Goal: Transaction & Acquisition: Purchase product/service

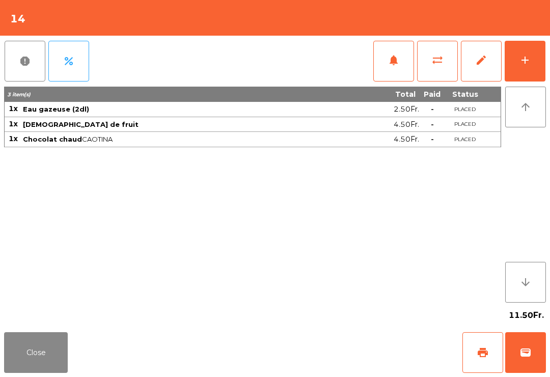
click at [515, 64] on button "add" at bounding box center [525, 61] width 41 height 41
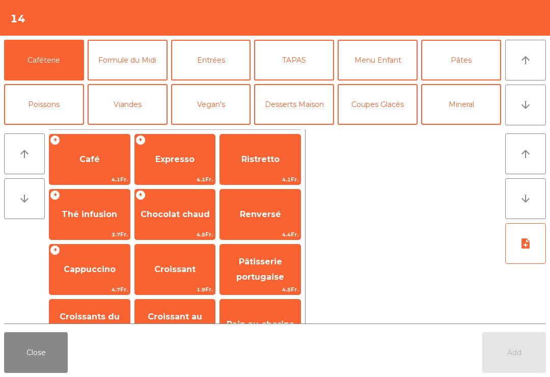
click at [91, 165] on span "Café" at bounding box center [89, 160] width 80 height 28
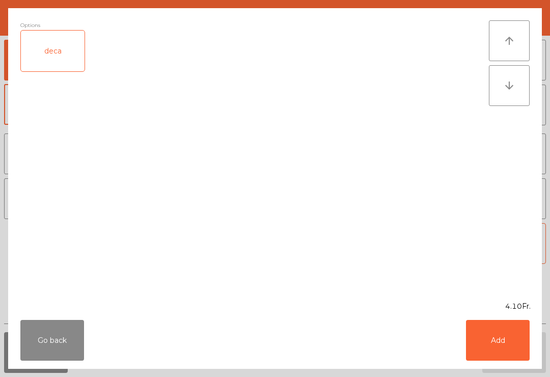
click at [501, 340] on button "Add" at bounding box center [498, 340] width 64 height 41
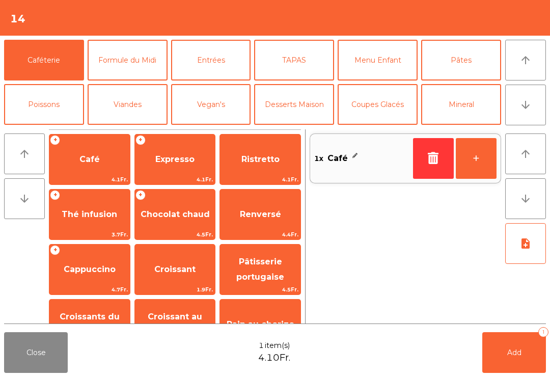
click at [472, 159] on button "+" at bounding box center [476, 158] width 41 height 41
click at [515, 352] on span "Add" at bounding box center [514, 352] width 14 height 9
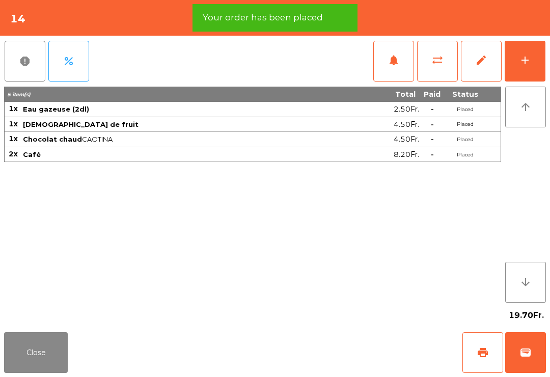
click at [526, 62] on div "add" at bounding box center [525, 60] width 12 height 12
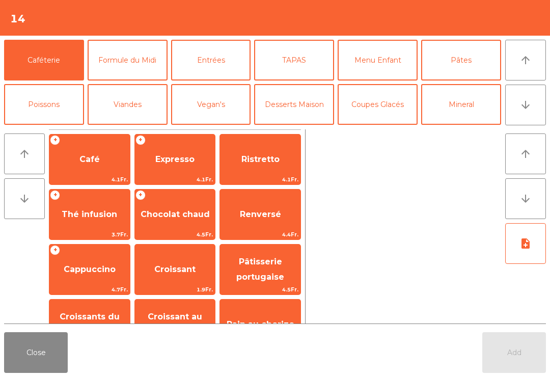
click at [461, 107] on button "Mineral" at bounding box center [461, 104] width 80 height 41
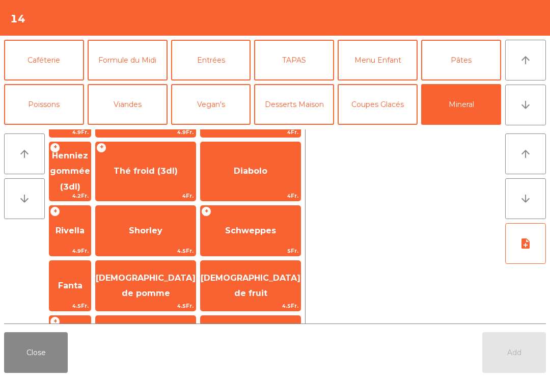
scroll to position [191, 0]
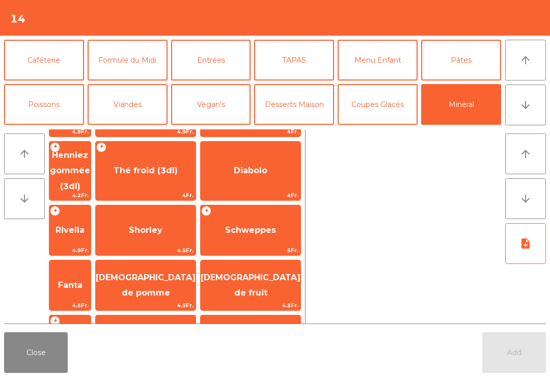
click at [91, 319] on span "Sirop (3dl)" at bounding box center [69, 340] width 41 height 43
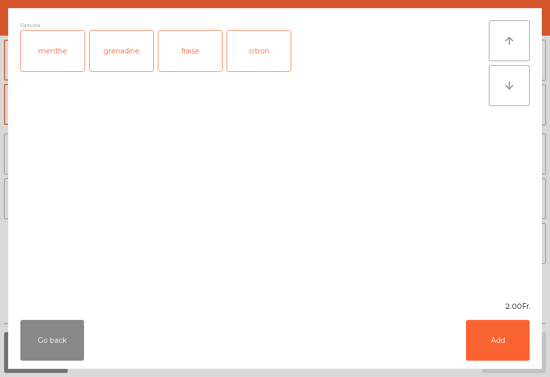
click at [65, 342] on button "Go back" at bounding box center [52, 340] width 64 height 41
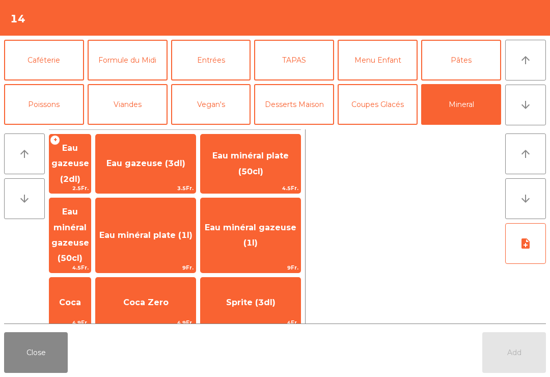
scroll to position [0, 0]
click at [89, 154] on span "Eau gazeuse (2dl)" at bounding box center [70, 163] width 38 height 41
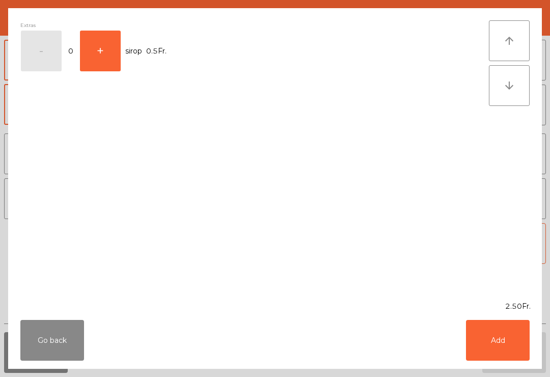
click at [102, 36] on button "+" at bounding box center [100, 51] width 41 height 41
click at [63, 334] on button "Go back" at bounding box center [52, 340] width 64 height 41
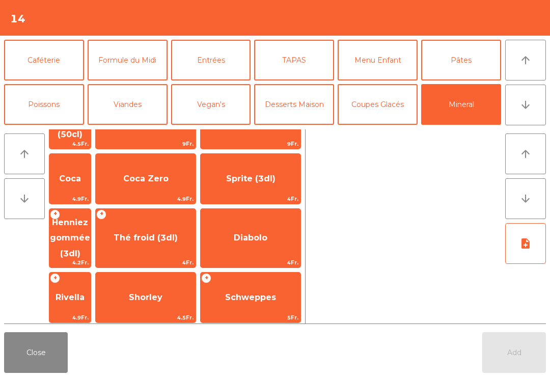
scroll to position [128, 0]
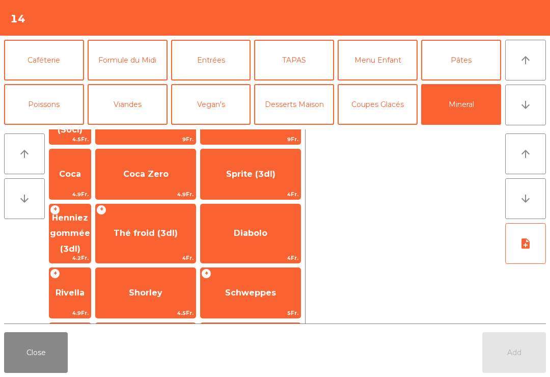
click at [43, 345] on button "Close" at bounding box center [36, 352] width 64 height 41
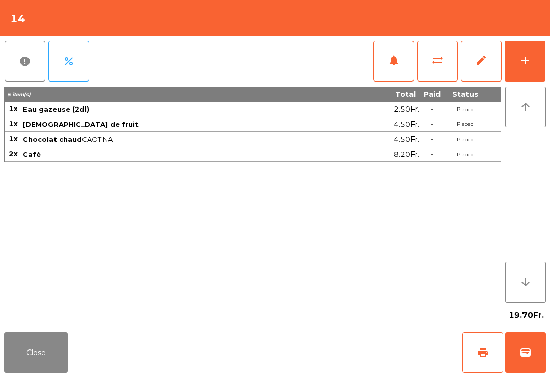
click at [490, 352] on button "print" at bounding box center [483, 352] width 41 height 41
click at [533, 359] on button "wallet" at bounding box center [525, 352] width 41 height 41
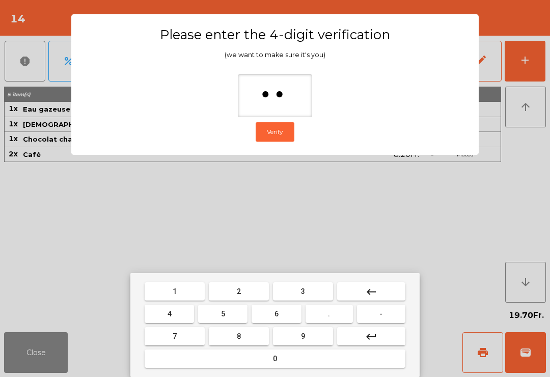
type input "***"
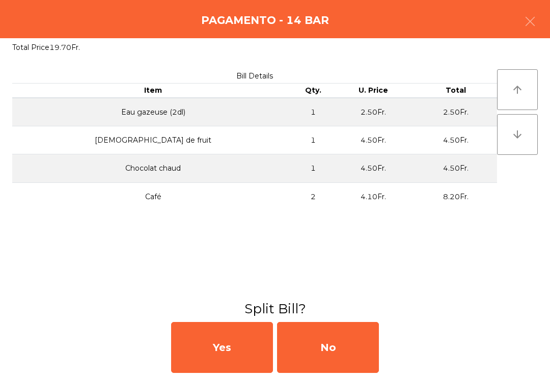
click at [342, 346] on div "No" at bounding box center [328, 347] width 102 height 51
click at [337, 341] on div "MB" at bounding box center [328, 347] width 102 height 51
click at [340, 348] on div "No" at bounding box center [328, 347] width 102 height 51
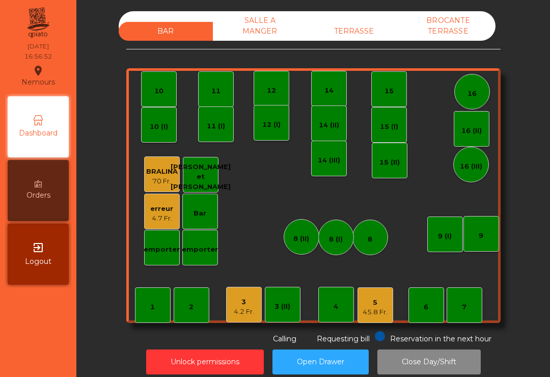
click at [238, 301] on div "3" at bounding box center [244, 302] width 20 height 10
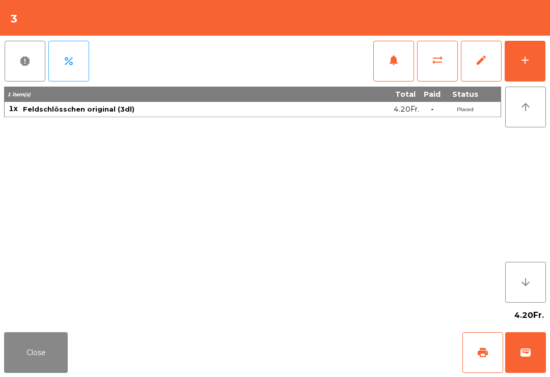
click at [483, 349] on span "print" at bounding box center [483, 352] width 12 height 12
click at [34, 342] on button "Close" at bounding box center [36, 352] width 64 height 41
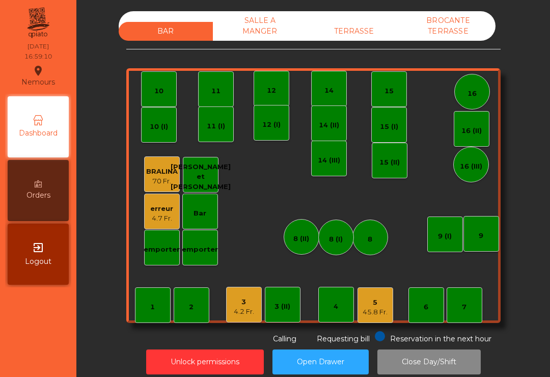
click at [238, 315] on div "4.2 Fr." at bounding box center [244, 312] width 20 height 10
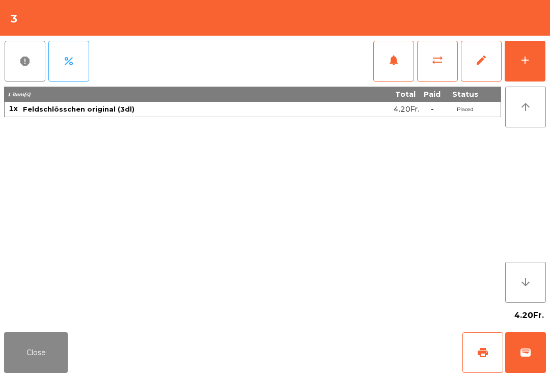
click at [515, 60] on button "add" at bounding box center [525, 61] width 41 height 41
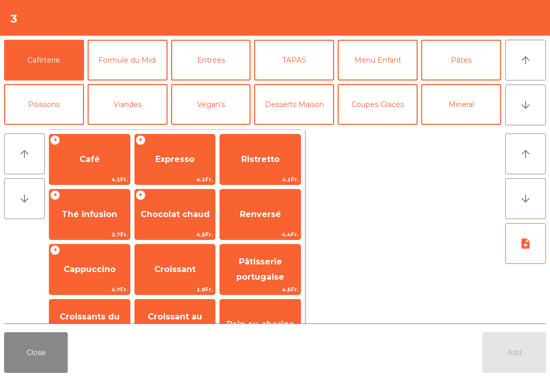
scroll to position [40, 0]
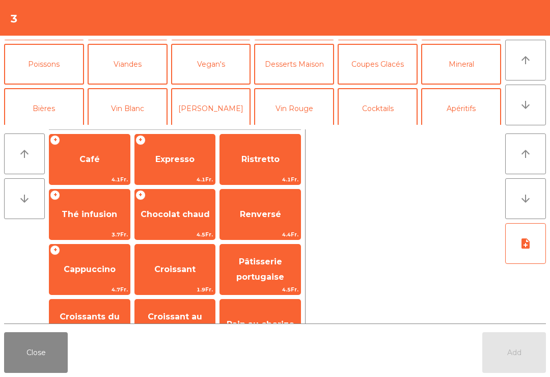
click at [130, 99] on button "Vin Blanc" at bounding box center [128, 108] width 80 height 41
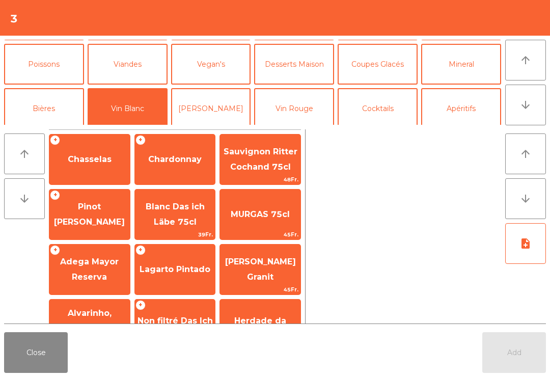
scroll to position [49, 0]
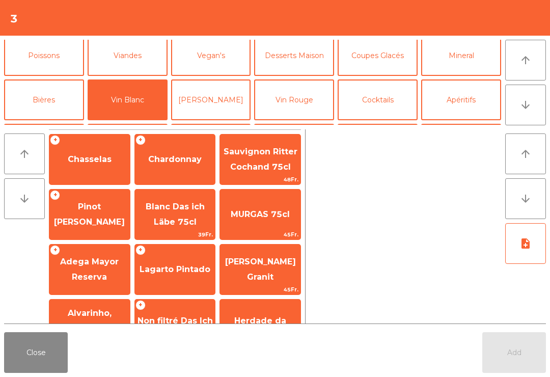
click at [85, 158] on span "Chasselas" at bounding box center [90, 159] width 44 height 10
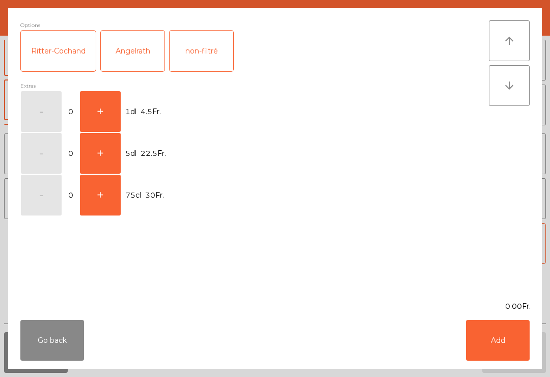
click at [509, 340] on button "Add" at bounding box center [498, 340] width 64 height 41
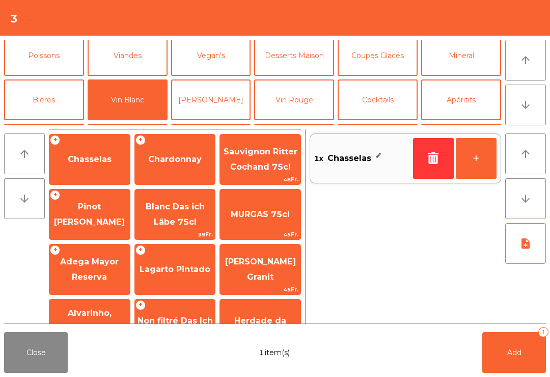
click at [428, 161] on icon "button" at bounding box center [433, 158] width 15 height 12
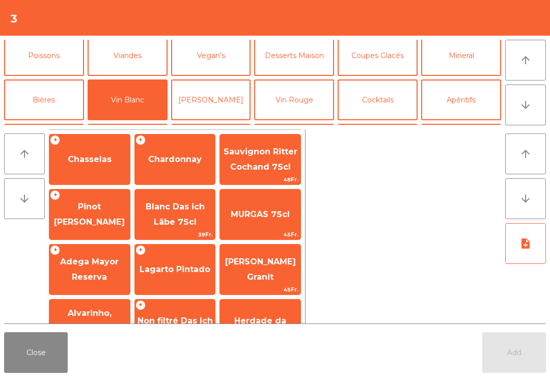
click at [99, 150] on span "Chasselas" at bounding box center [89, 160] width 80 height 28
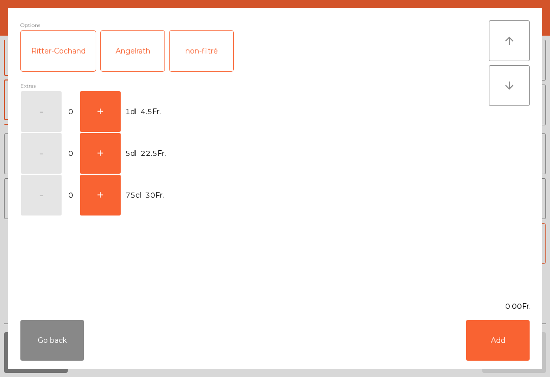
click at [107, 108] on button "+" at bounding box center [100, 111] width 41 height 41
click at [506, 339] on button "Add" at bounding box center [498, 340] width 64 height 41
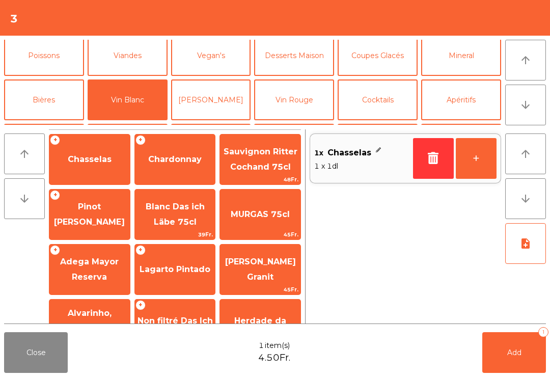
click at [508, 352] on span "Add" at bounding box center [514, 352] width 14 height 9
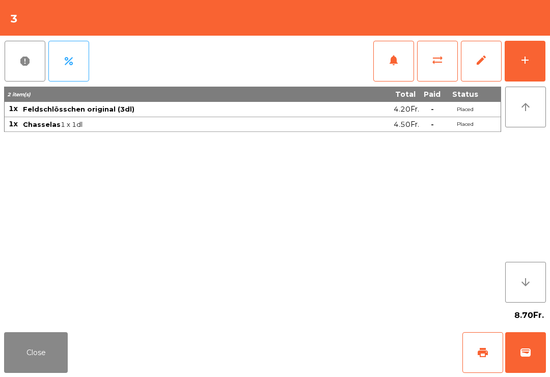
click at [51, 345] on button "Close" at bounding box center [36, 352] width 64 height 41
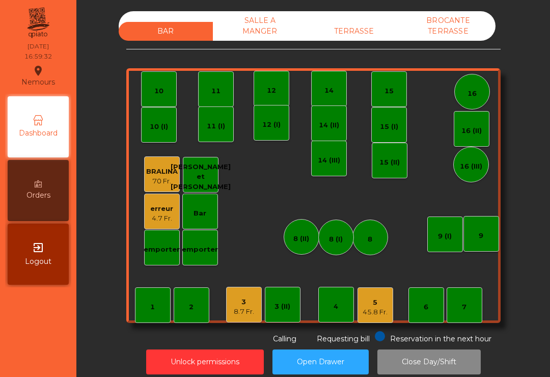
click at [333, 91] on div "14" at bounding box center [328, 91] width 9 height 10
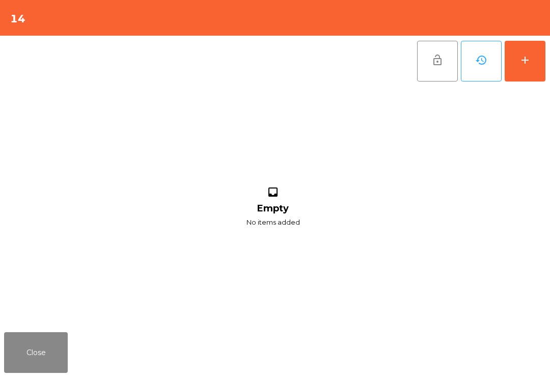
click at [529, 63] on div "add" at bounding box center [525, 60] width 12 height 12
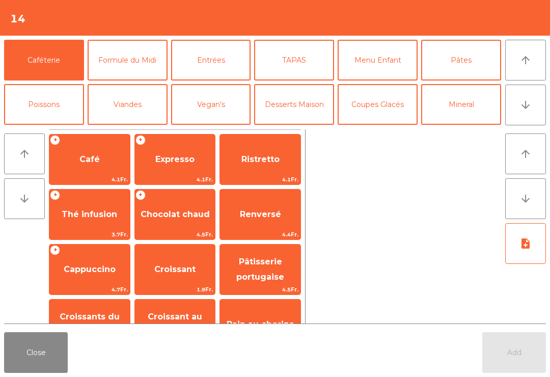
click at [92, 161] on span "Café" at bounding box center [89, 159] width 20 height 10
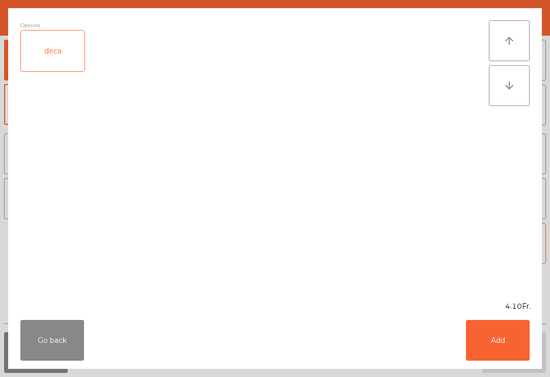
click at [510, 345] on button "Add" at bounding box center [498, 340] width 64 height 41
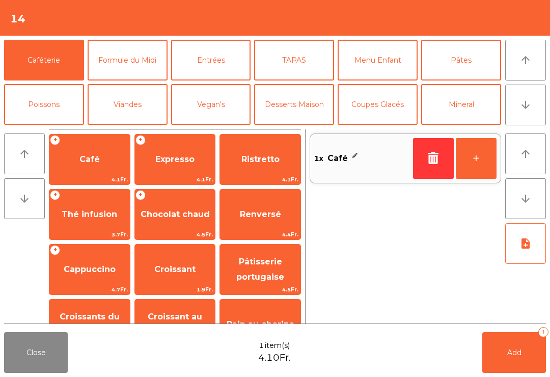
click at [512, 359] on button "Add 1" at bounding box center [514, 352] width 64 height 41
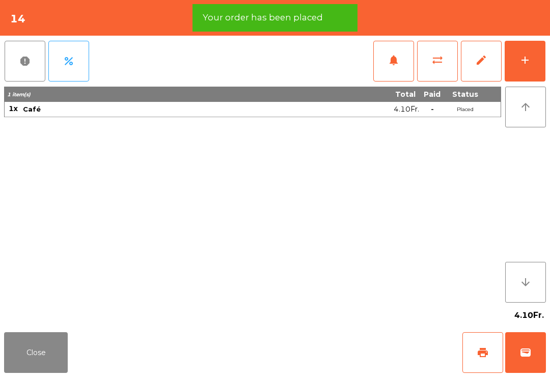
click at [529, 350] on span "wallet" at bounding box center [526, 352] width 12 height 12
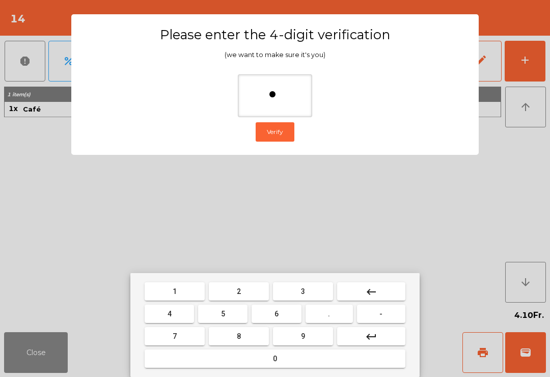
type input "**"
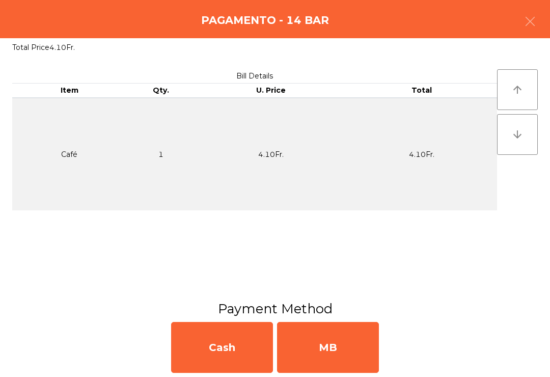
click at [342, 341] on div "MB" at bounding box center [328, 347] width 102 height 51
click at [332, 345] on div "No" at bounding box center [328, 347] width 102 height 51
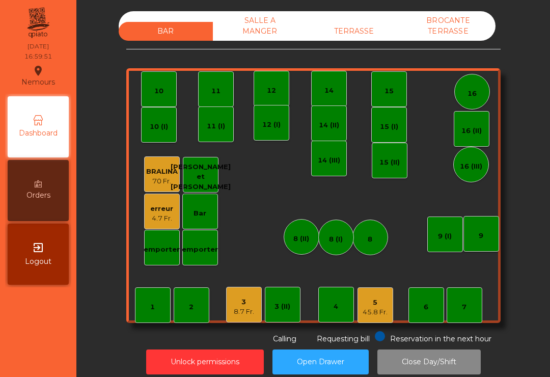
click at [374, 309] on div "45.8 Fr." at bounding box center [375, 312] width 25 height 10
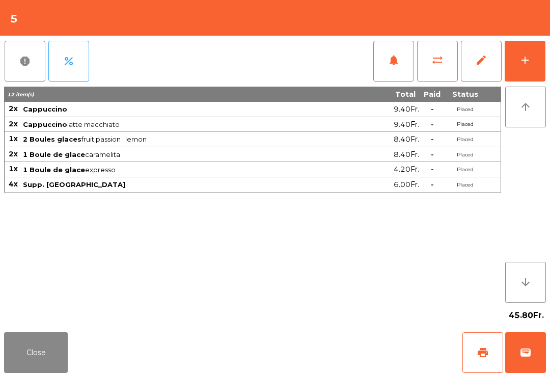
click at [480, 355] on span "print" at bounding box center [483, 352] width 12 height 12
click at [533, 356] on button "wallet" at bounding box center [525, 352] width 41 height 41
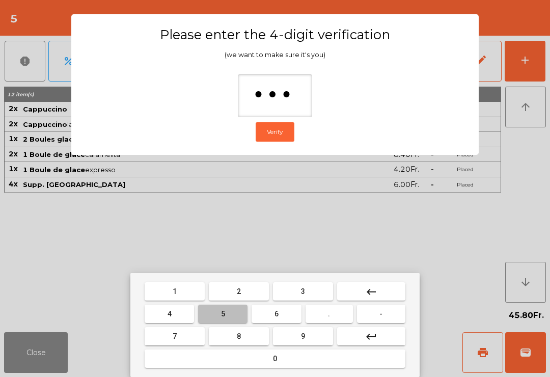
type input "****"
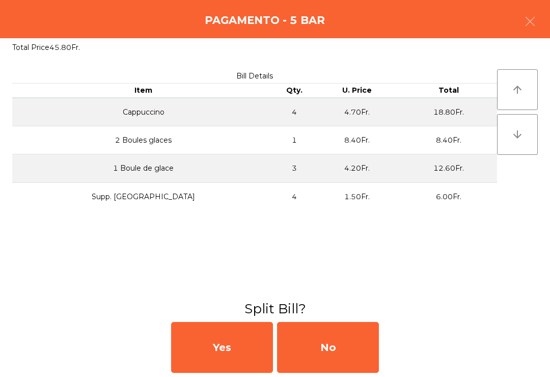
click at [341, 336] on div "No" at bounding box center [328, 347] width 102 height 51
click at [332, 340] on div "No" at bounding box center [328, 347] width 102 height 51
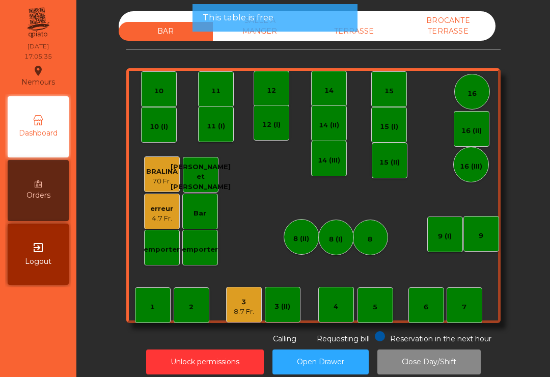
click at [237, 314] on div "8.7 Fr." at bounding box center [244, 312] width 20 height 10
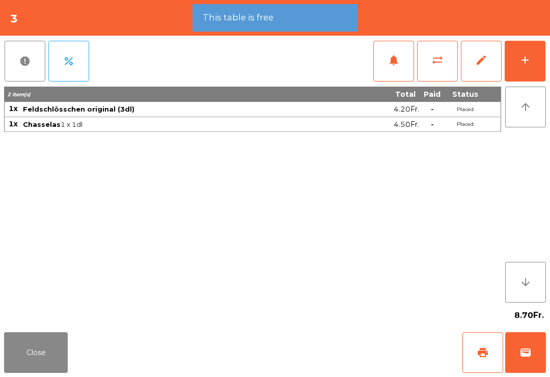
click at [488, 351] on span "print" at bounding box center [483, 352] width 12 height 12
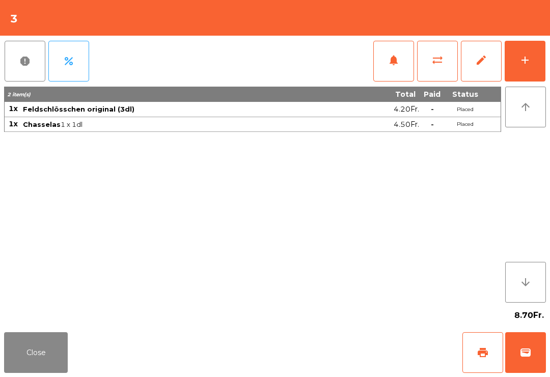
click at [532, 348] on button "wallet" at bounding box center [525, 352] width 41 height 41
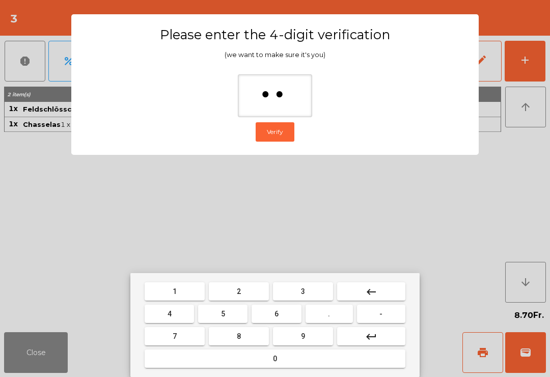
type input "***"
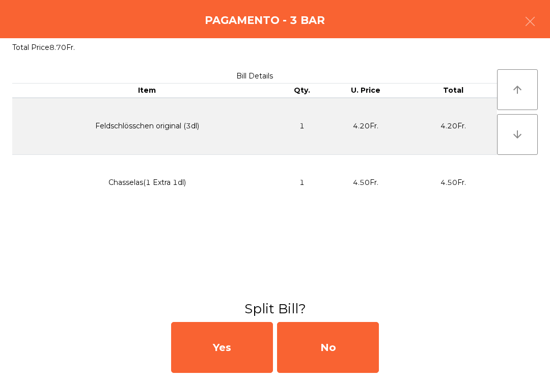
click at [344, 338] on div "No" at bounding box center [328, 347] width 102 height 51
click at [335, 344] on div "MB" at bounding box center [328, 347] width 102 height 51
click at [336, 347] on div "No" at bounding box center [328, 347] width 102 height 51
click at [318, 347] on div "No" at bounding box center [328, 347] width 102 height 51
click at [324, 341] on div "No" at bounding box center [328, 347] width 102 height 51
